Goal: Information Seeking & Learning: Find specific fact

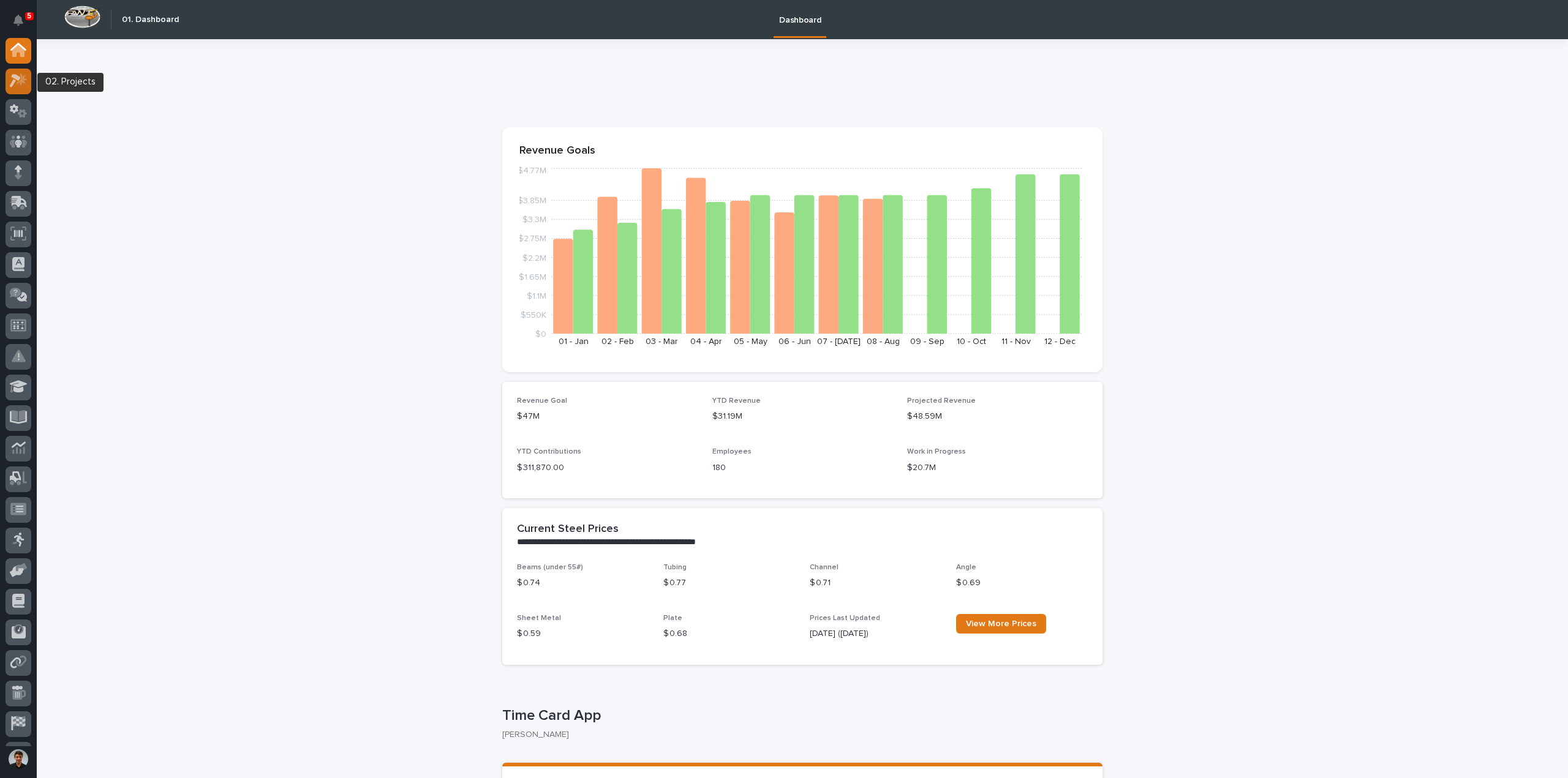
click at [10, 80] on icon at bounding box center [19, 80] width 18 height 14
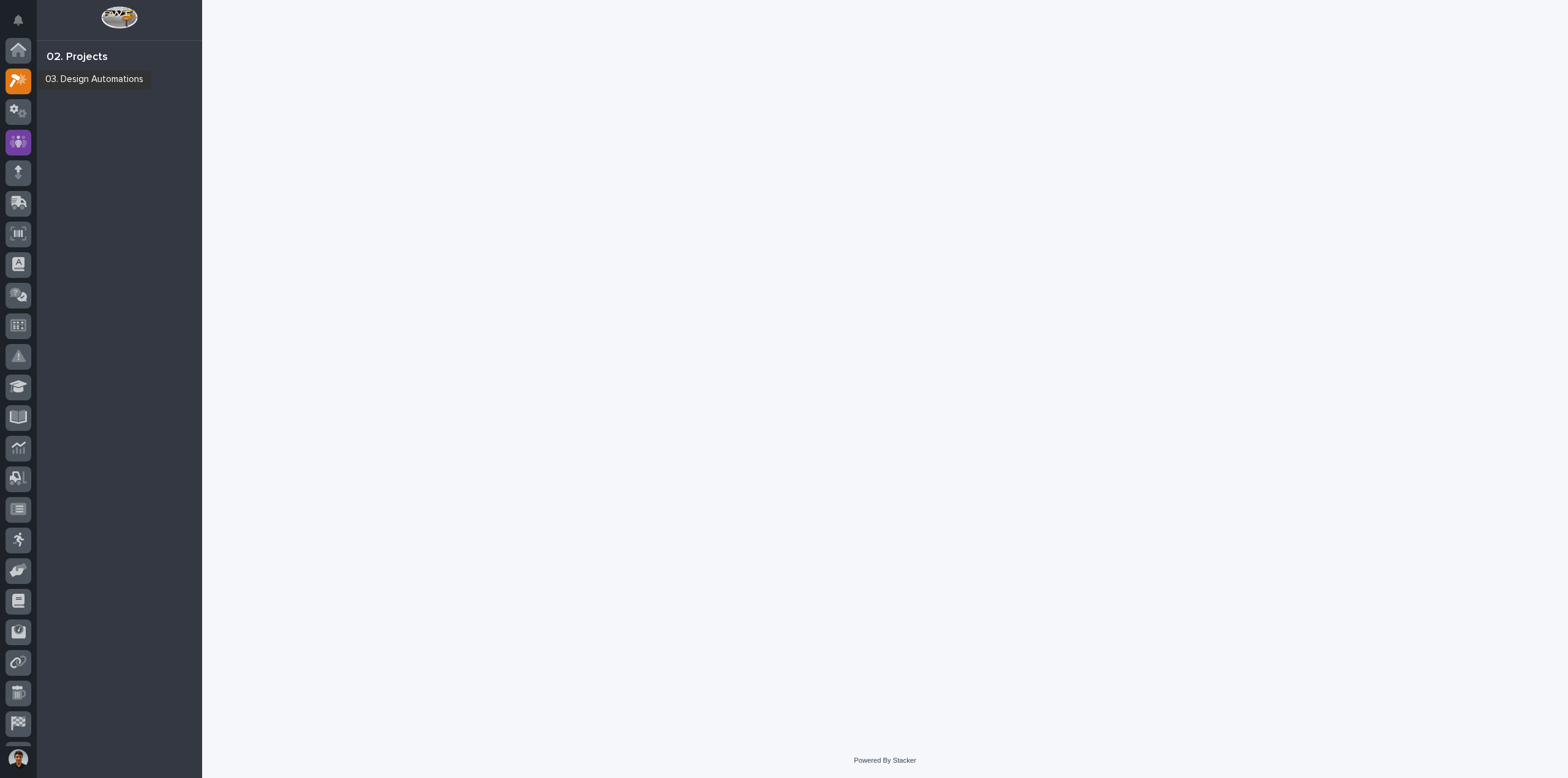
scroll to position [30, 0]
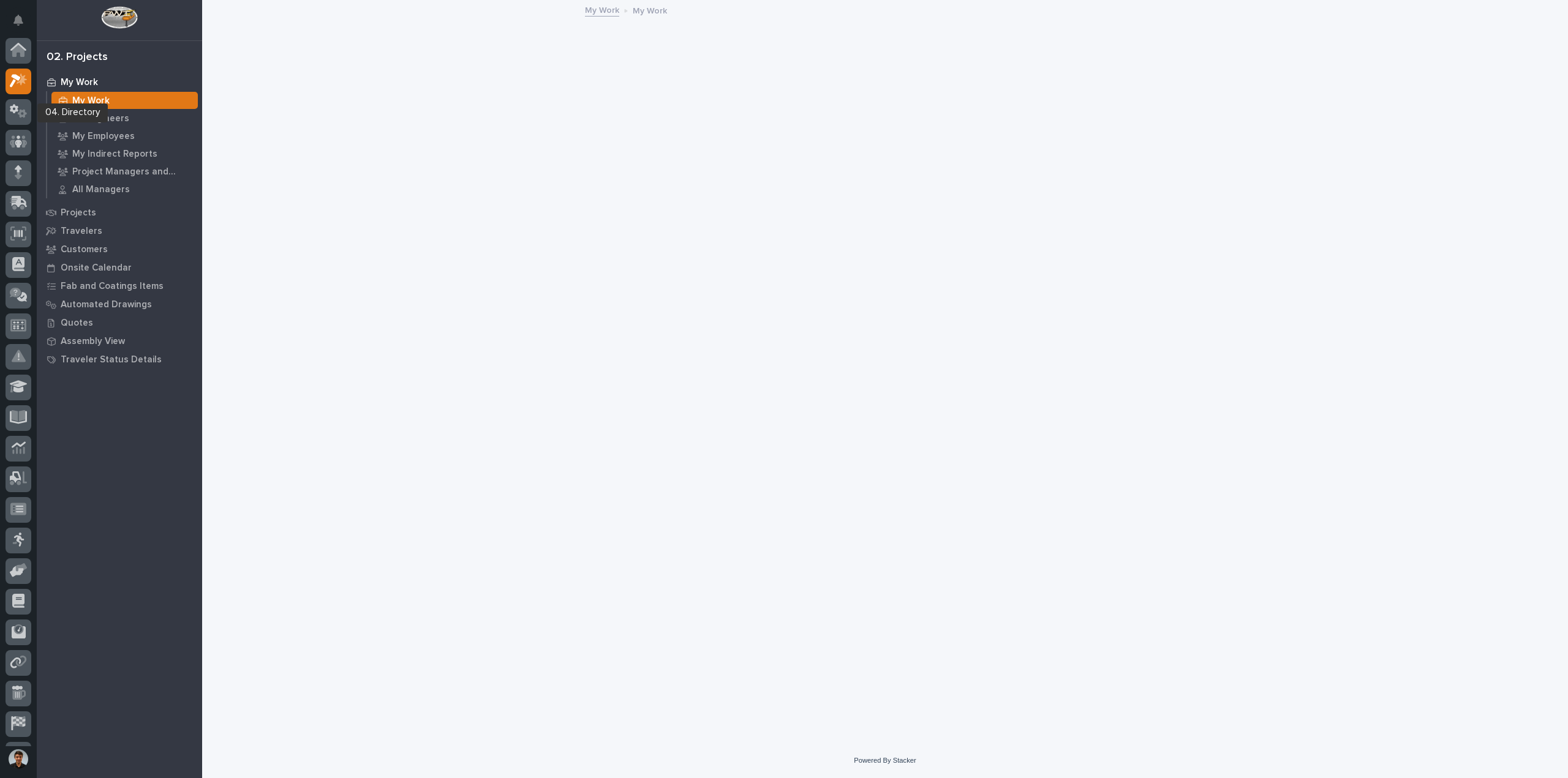
scroll to position [30, 0]
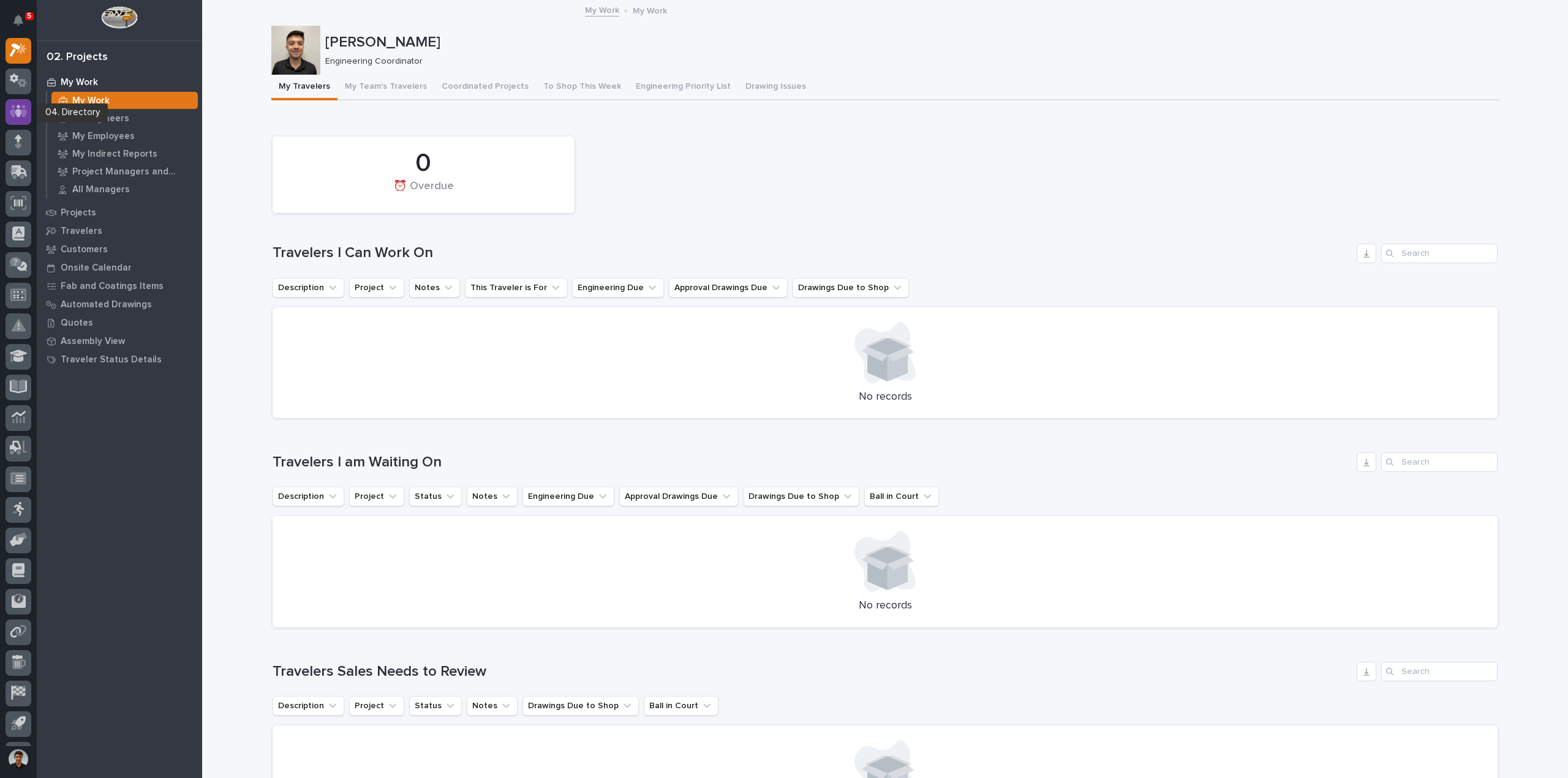
click at [17, 114] on icon at bounding box center [18, 111] width 7 height 12
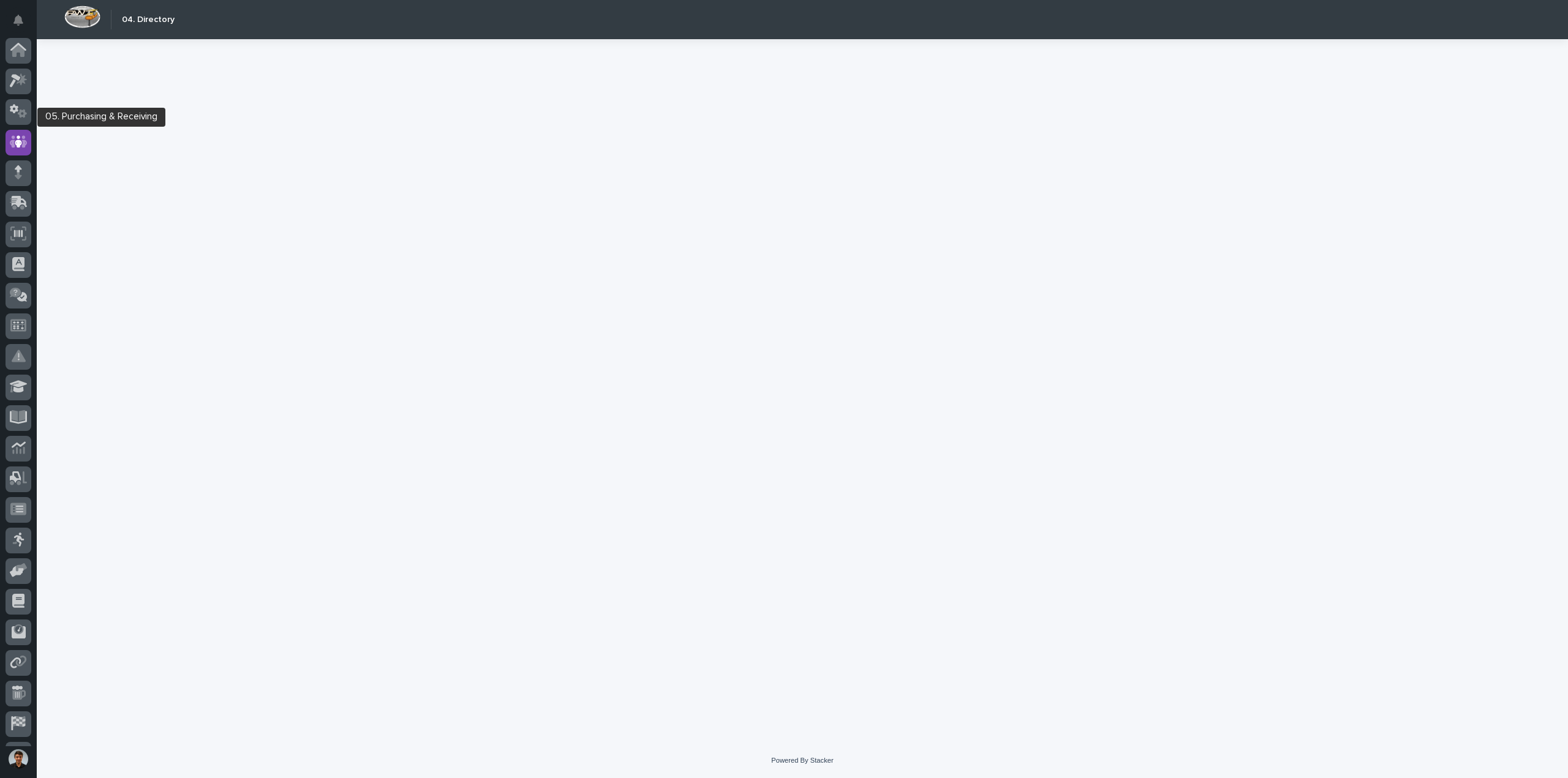
scroll to position [56, 0]
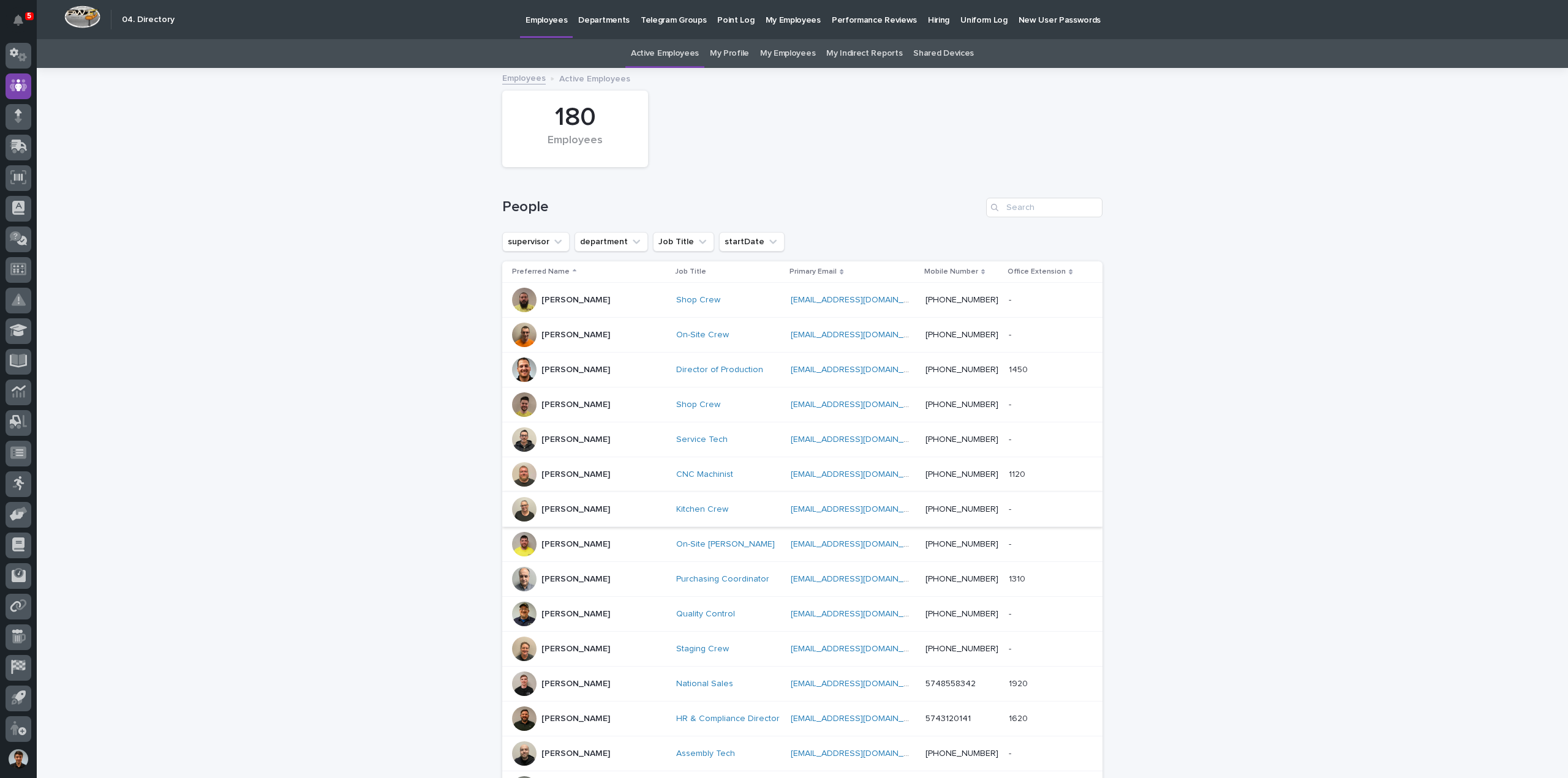
scroll to position [61, 0]
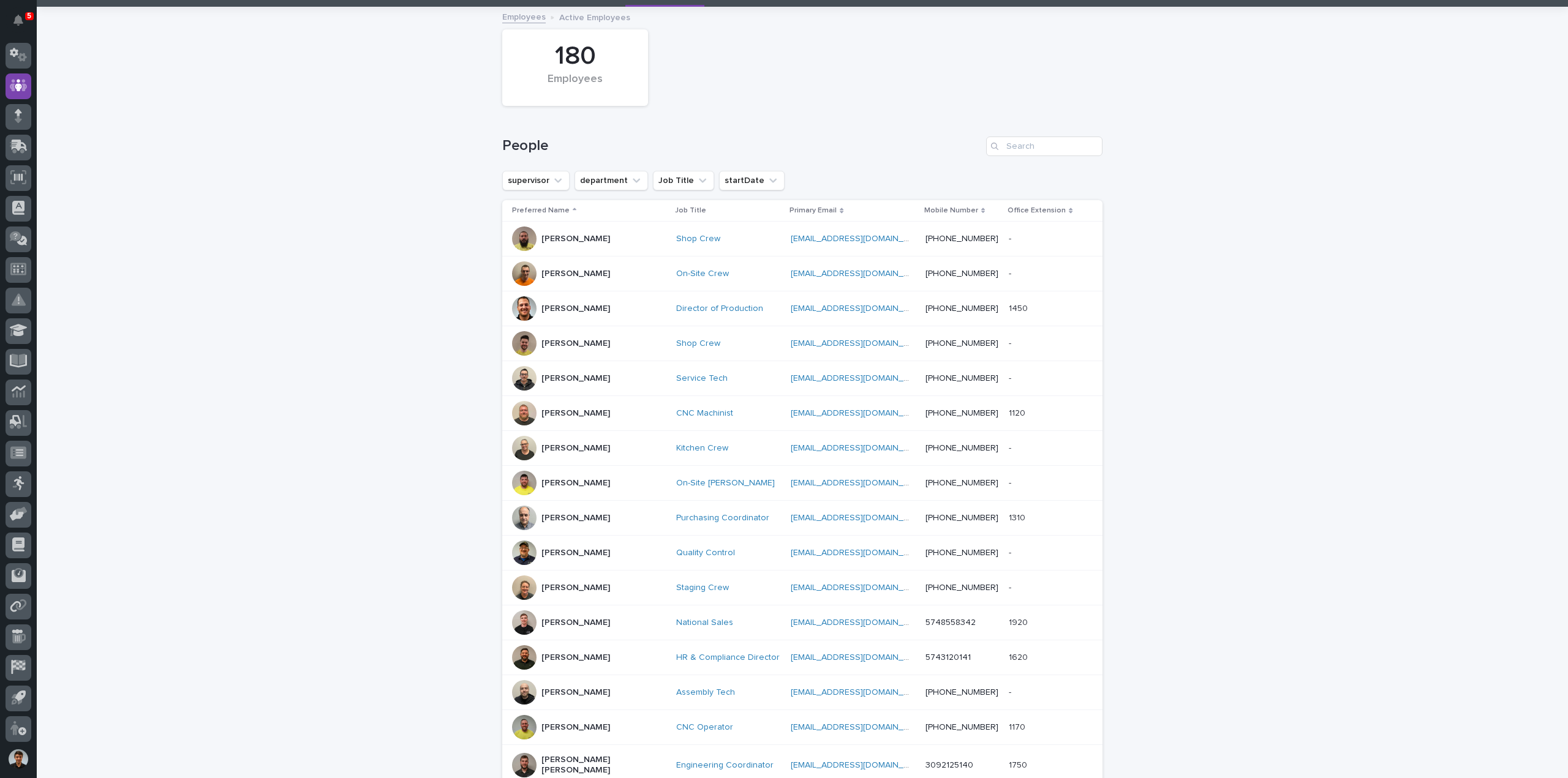
click at [587, 513] on div "[PERSON_NAME]" at bounding box center [589, 518] width 154 height 24
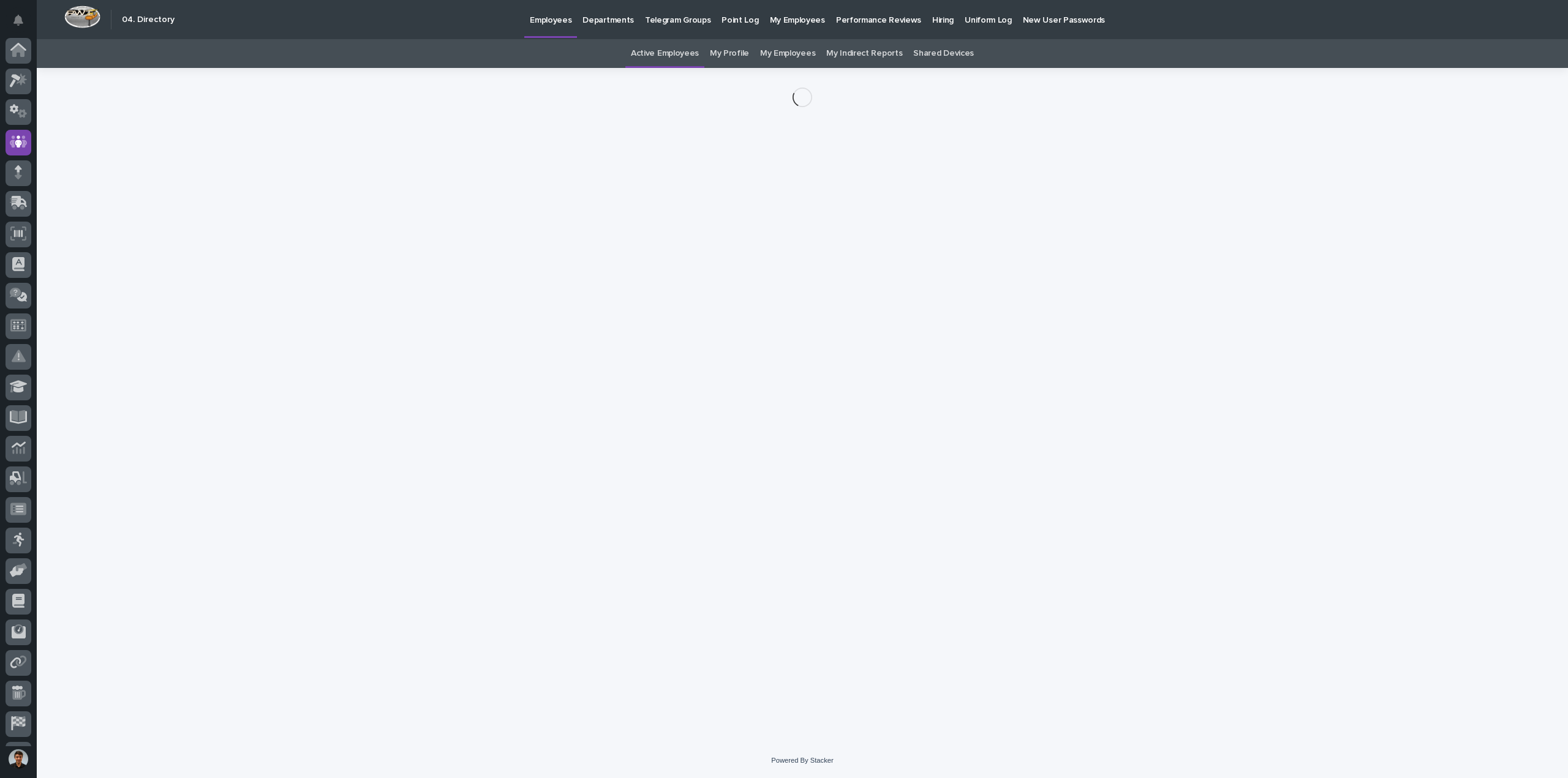
scroll to position [56, 0]
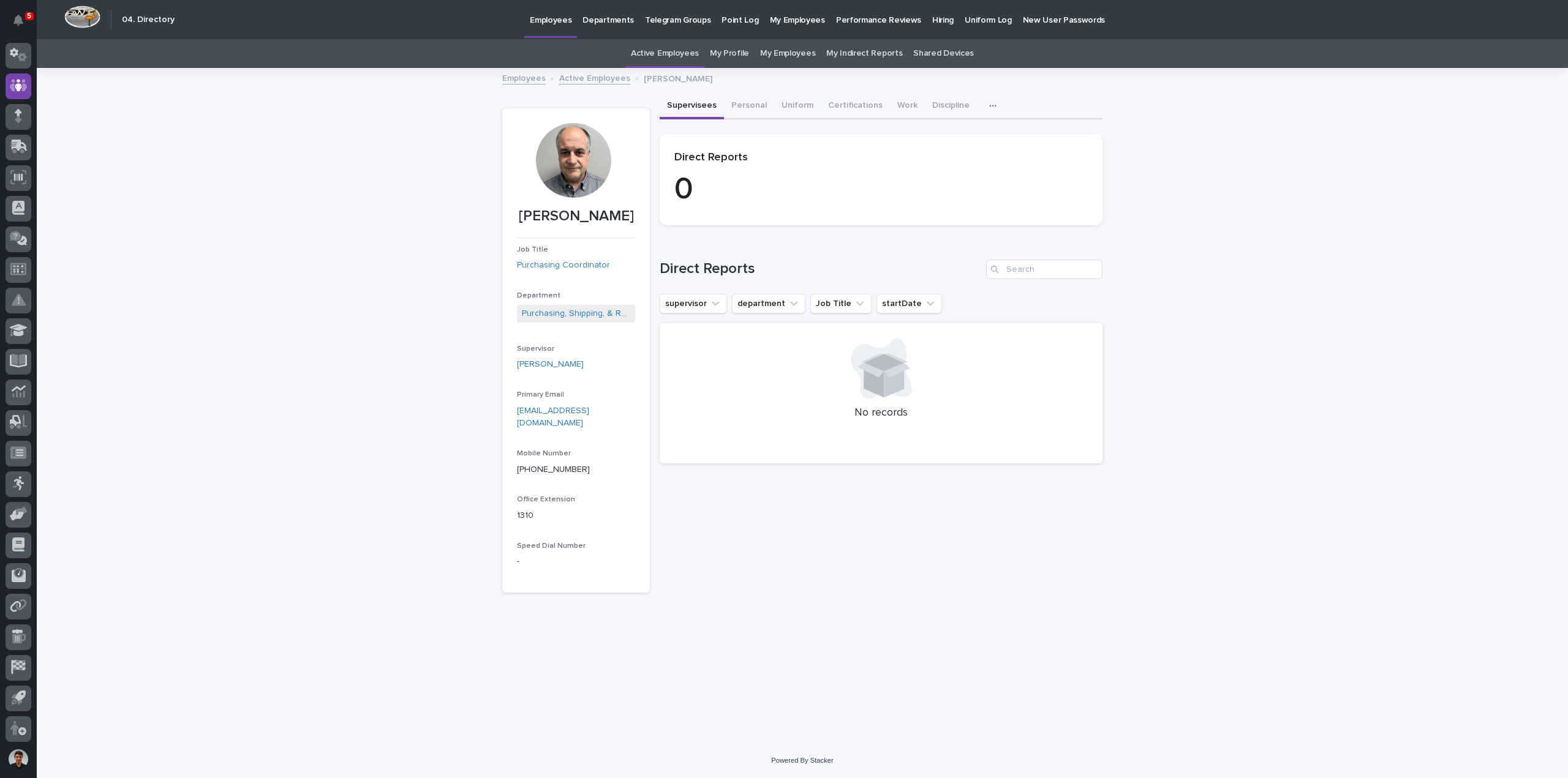
click at [734, 56] on link "My Profile" at bounding box center [729, 53] width 39 height 28
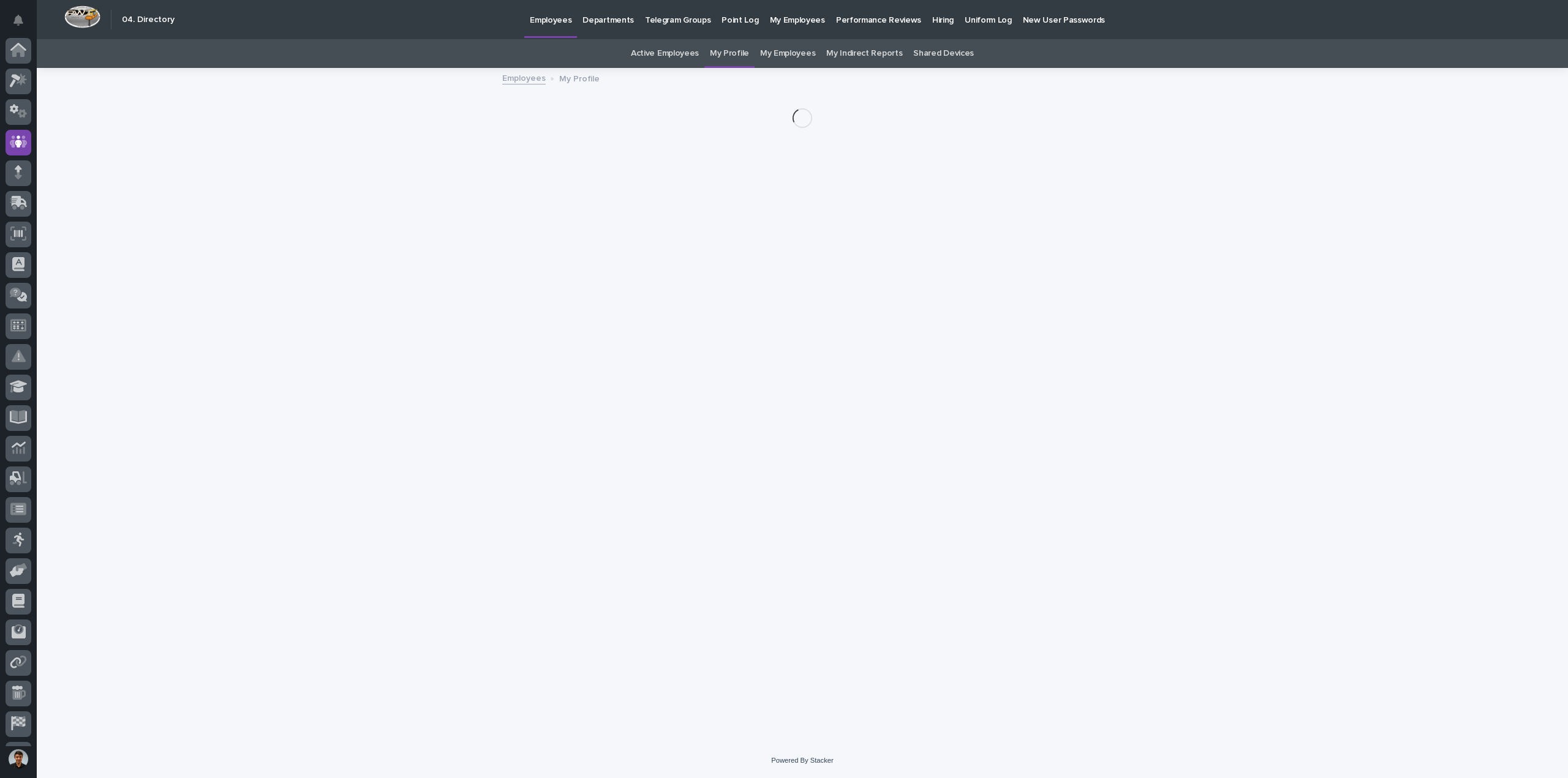
scroll to position [56, 0]
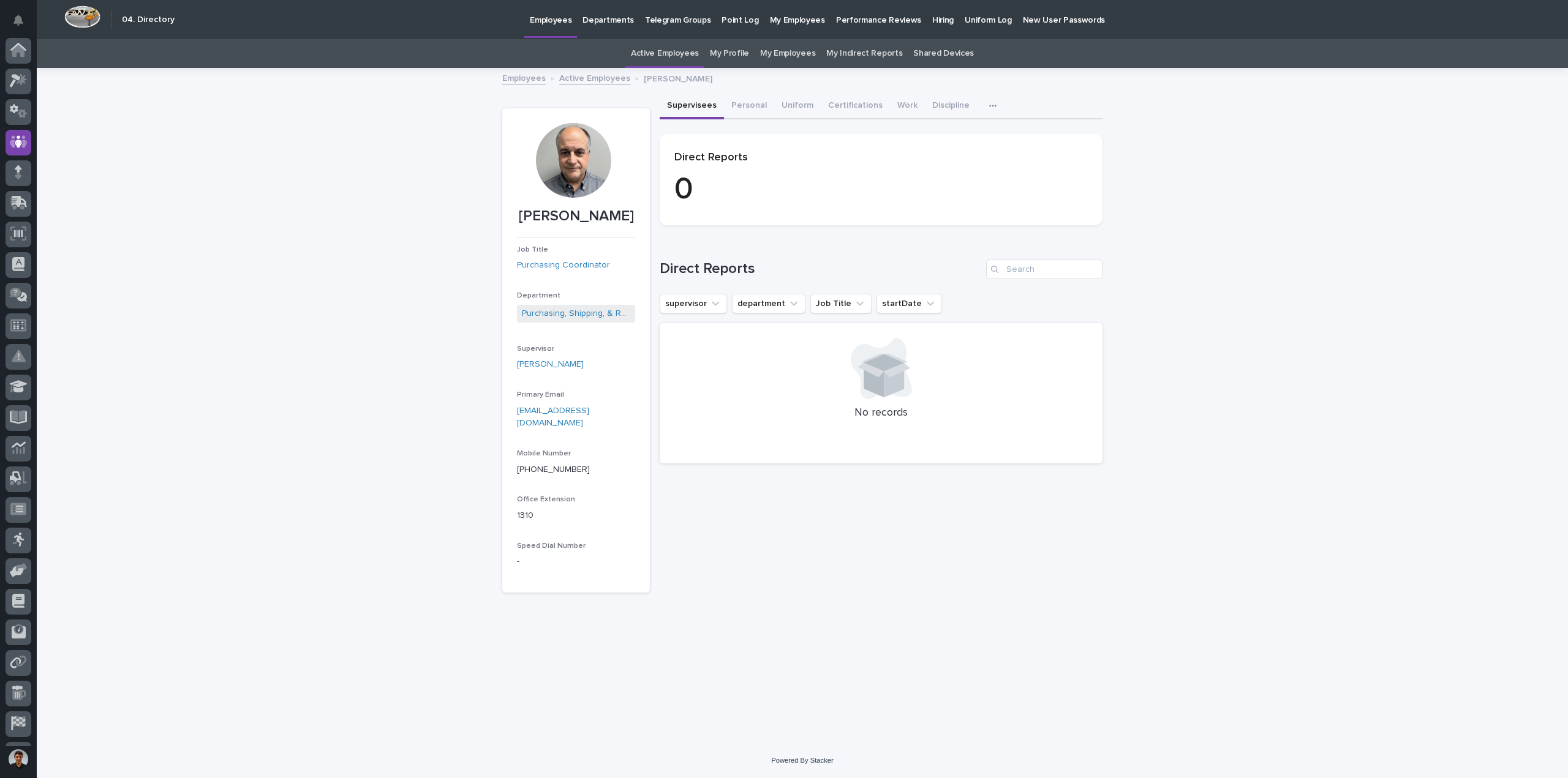
scroll to position [56, 0]
click at [912, 115] on div "Supervisees Personal Uniform Certifications Work Discipline Assessment Plaque" at bounding box center [881, 107] width 443 height 26
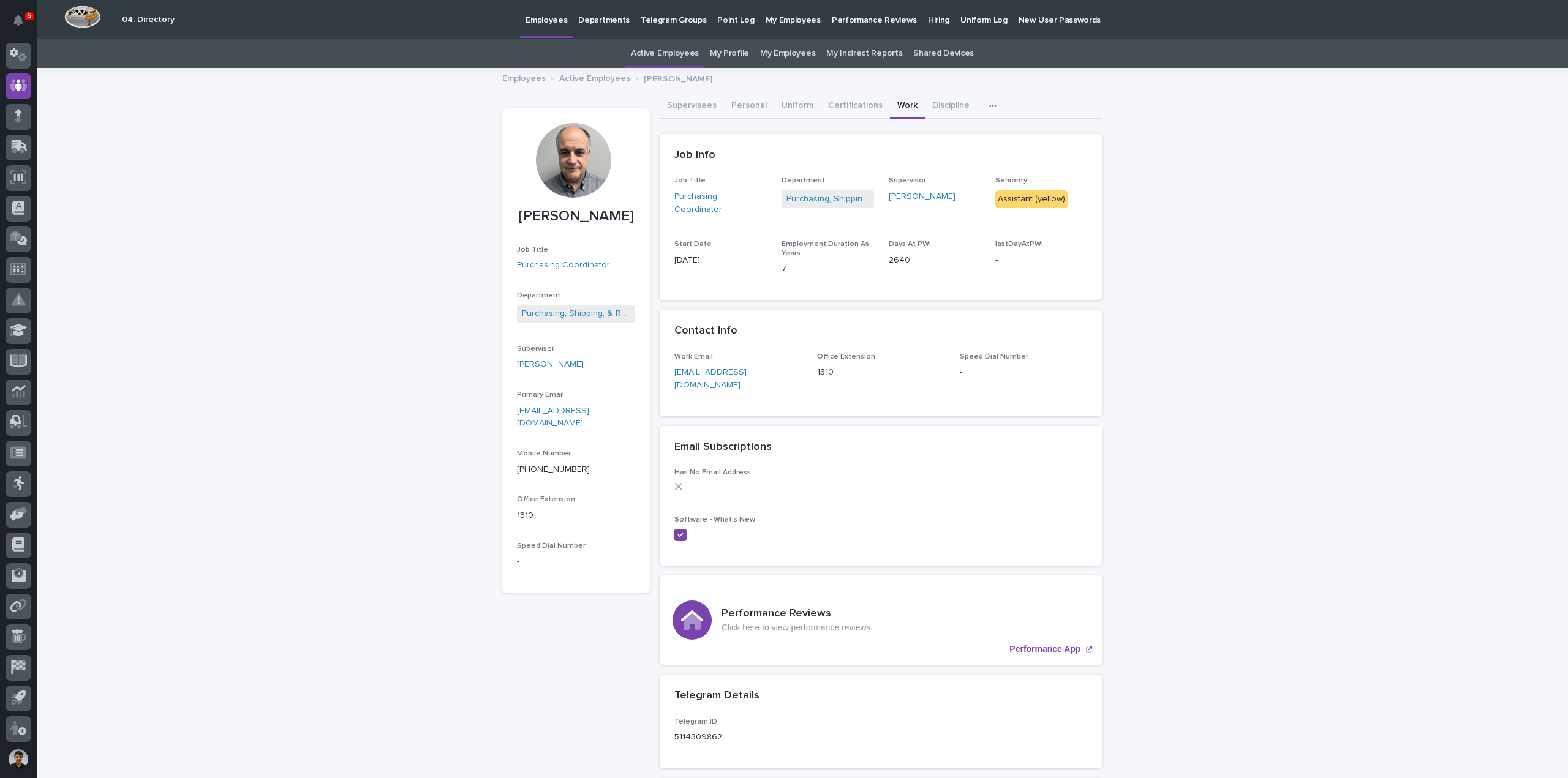
click at [982, 103] on button "button" at bounding box center [995, 106] width 27 height 24
click at [936, 103] on button "Discipline" at bounding box center [951, 107] width 52 height 26
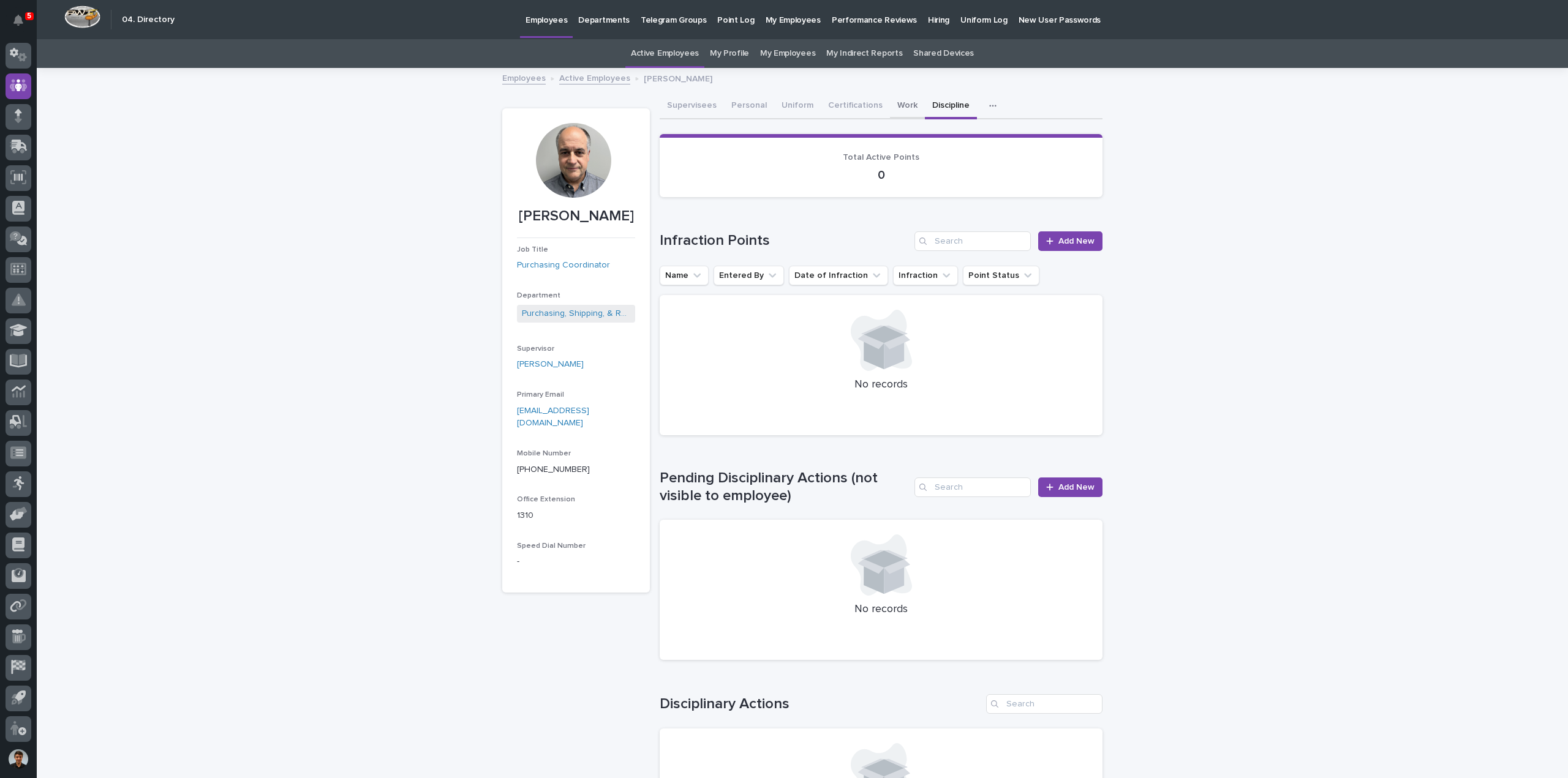
click at [897, 109] on button "Work" at bounding box center [907, 107] width 35 height 26
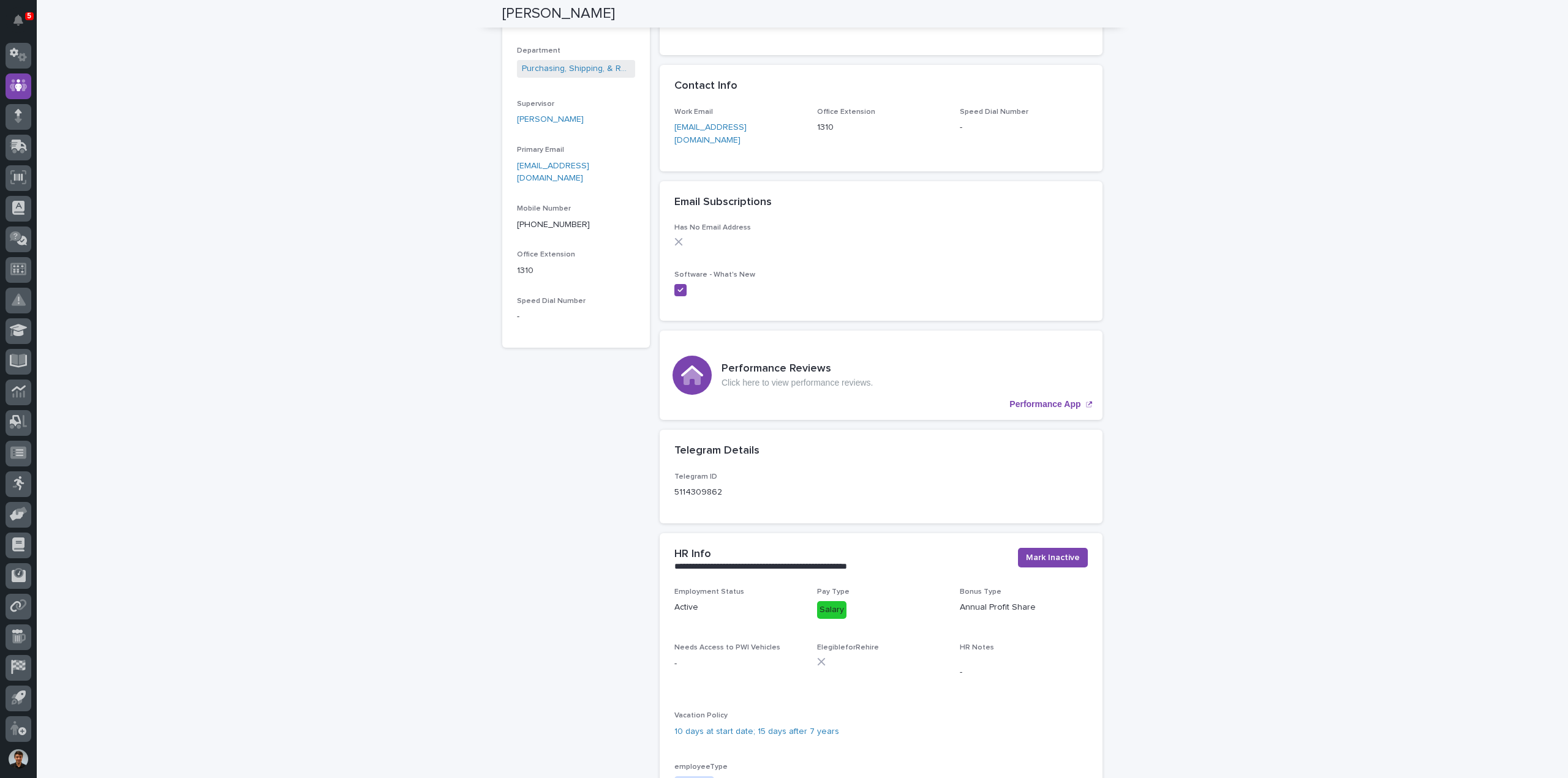
scroll to position [484, 0]
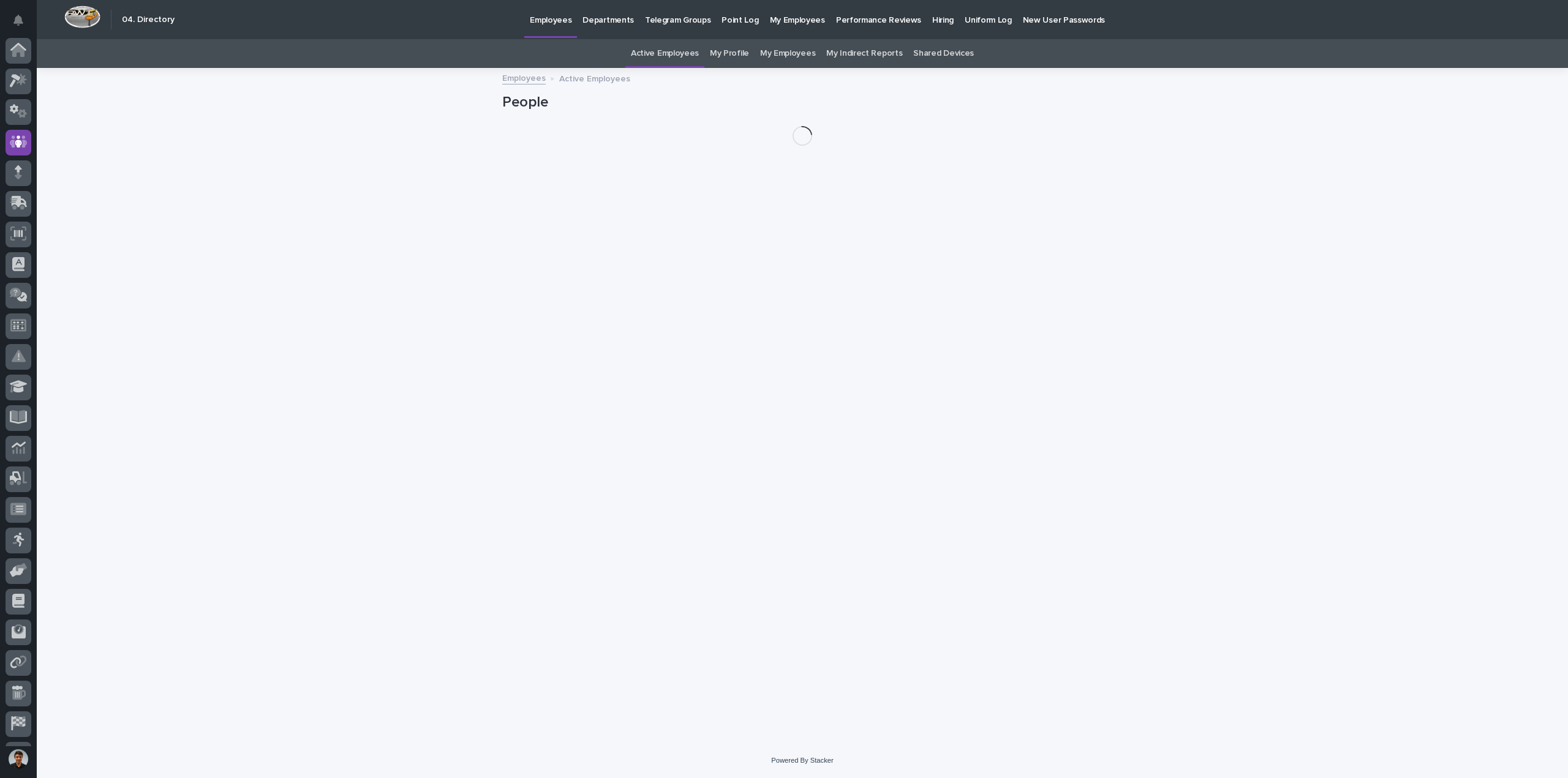
scroll to position [56, 0]
